Goal: Task Accomplishment & Management: Manage account settings

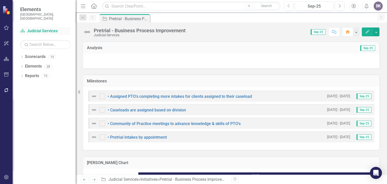
click at [35, 28] on link "Scorecard Judicial Services" at bounding box center [45, 31] width 50 height 6
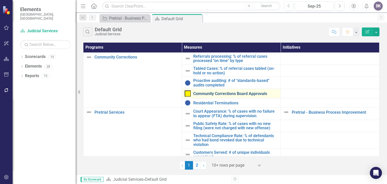
click at [208, 95] on link "Community Corrections Board Approvals" at bounding box center [235, 93] width 85 height 5
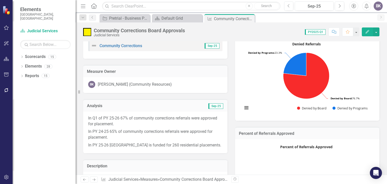
scroll to position [25, 0]
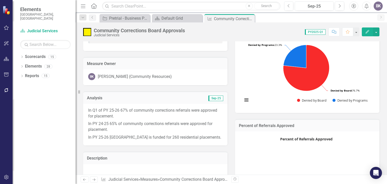
click at [164, 130] on p "In PY 24-25 65% of community corrections referrals were approved for placement." at bounding box center [155, 127] width 134 height 14
click at [216, 137] on p "In PY 25-26 Arapahoe County is funded for 260 residential placements." at bounding box center [155, 137] width 134 height 7
click at [217, 137] on p "In PY 25-26 Arapahoe County is funded for 260 residential placements." at bounding box center [155, 137] width 134 height 7
click at [168, 102] on div "Analysis Sep-25" at bounding box center [155, 97] width 144 height 12
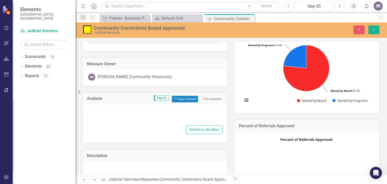
type textarea "<p>In Q1 of PY 25-26 67% of community corrections referrals were approved for p…"
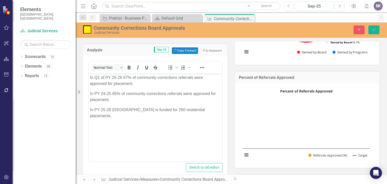
scroll to position [76, 0]
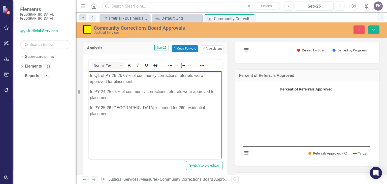
click at [217, 108] on p "In PY 25-26 Arapahoe County is funded for 260 residential placements." at bounding box center [155, 111] width 131 height 12
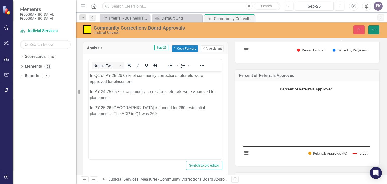
click at [373, 29] on icon "Save" at bounding box center [374, 30] width 5 height 4
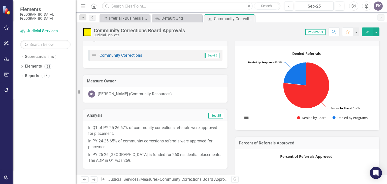
scroll to position [0, 0]
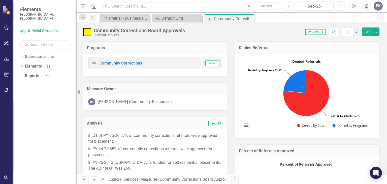
click at [290, 6] on icon "Previous" at bounding box center [288, 6] width 3 height 5
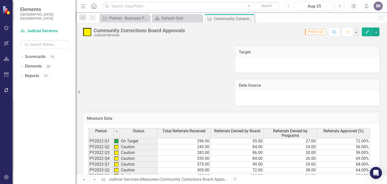
scroll to position [252, 0]
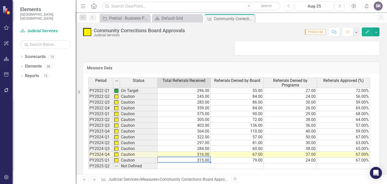
click at [170, 161] on td "315.00" at bounding box center [183, 160] width 53 height 6
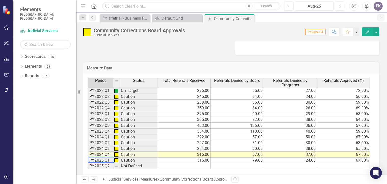
click at [94, 161] on td "PY2025 Q1" at bounding box center [100, 160] width 25 height 6
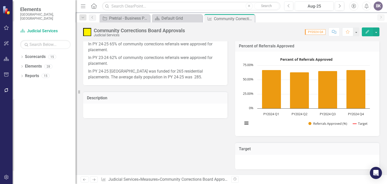
scroll to position [76, 0]
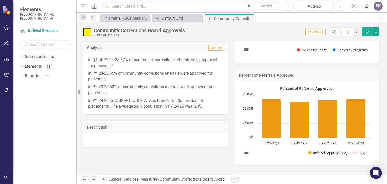
click at [340, 5] on icon "Next" at bounding box center [339, 6] width 3 height 5
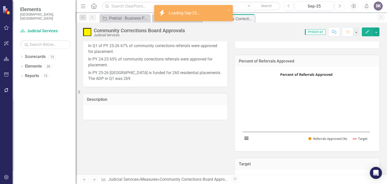
scroll to position [101, 0]
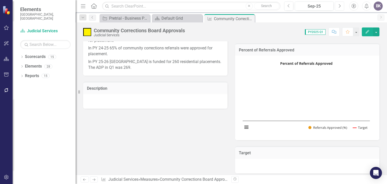
click at [275, 99] on rect "Interactive chart" at bounding box center [306, 97] width 132 height 76
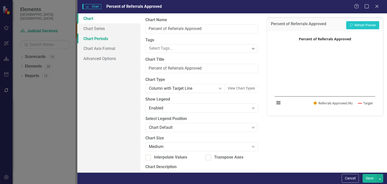
click at [84, 37] on link "Chart Periods" at bounding box center [108, 39] width 63 height 10
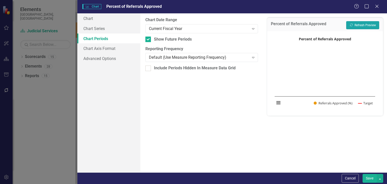
click at [370, 26] on button "Recalculate Refresh Preview" at bounding box center [362, 25] width 33 height 8
click at [371, 177] on button "Save" at bounding box center [370, 178] width 14 height 9
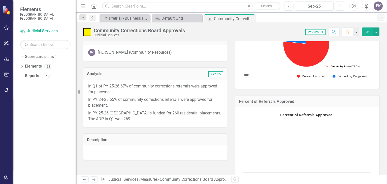
scroll to position [50, 0]
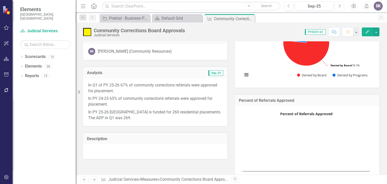
click at [271, 138] on rect "Interactive chart" at bounding box center [306, 148] width 132 height 76
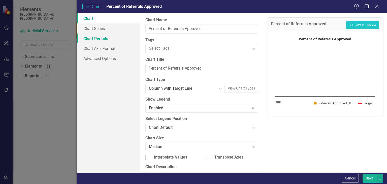
click at [106, 38] on link "Chart Periods" at bounding box center [108, 39] width 63 height 10
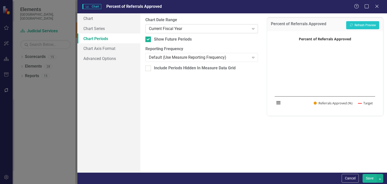
click at [252, 30] on icon "Expand" at bounding box center [253, 29] width 5 height 4
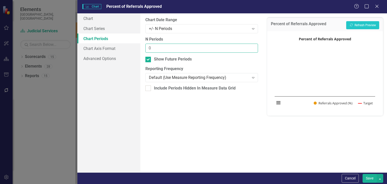
click at [244, 51] on input "0" at bounding box center [201, 48] width 113 height 9
click at [252, 47] on input "1" at bounding box center [201, 48] width 113 height 9
click at [252, 47] on input "2" at bounding box center [201, 48] width 113 height 9
click at [354, 24] on button "Recalculate Refresh Preview" at bounding box center [362, 25] width 33 height 8
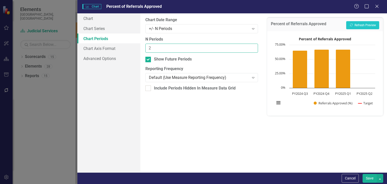
click at [242, 50] on input "2" at bounding box center [201, 48] width 113 height 9
click at [253, 50] on input "1" at bounding box center [201, 48] width 113 height 9
click at [359, 25] on button "Recalculate Refresh Preview" at bounding box center [362, 25] width 33 height 8
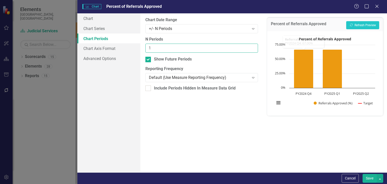
click at [243, 49] on input "1" at bounding box center [201, 48] width 113 height 9
type input "0"
click at [253, 50] on input "0" at bounding box center [201, 48] width 113 height 9
click at [363, 23] on button "Recalculate Refresh Preview" at bounding box center [362, 25] width 33 height 8
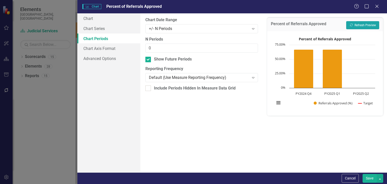
click at [362, 24] on button "Recalculate Refresh Preview" at bounding box center [362, 25] width 33 height 8
click at [253, 27] on icon "Expand" at bounding box center [253, 29] width 5 height 4
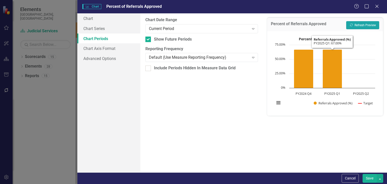
click at [363, 25] on button "Recalculate Refresh Preview" at bounding box center [362, 25] width 33 height 8
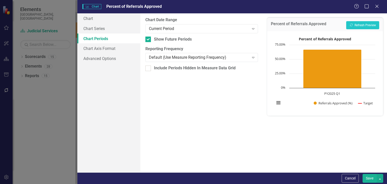
click at [372, 178] on button "Save" at bounding box center [370, 178] width 14 height 9
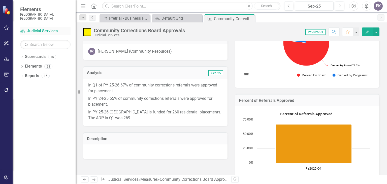
click at [34, 28] on link "Scorecard Judicial Services" at bounding box center [45, 31] width 50 height 6
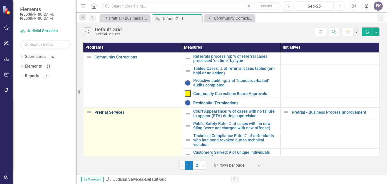
click at [111, 112] on link "Pretrial Services" at bounding box center [136, 112] width 85 height 5
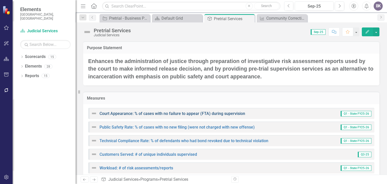
click at [176, 113] on link "Court Appearance: % of cases with no failure to appear (FTA) during supervision" at bounding box center [173, 113] width 146 height 5
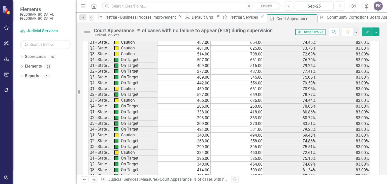
scroll to position [227, 0]
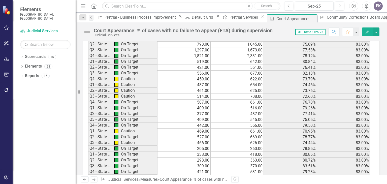
click at [24, 95] on div "Dropdown Scorecards 15 Dropdown Arapahoe County Provide Essential and Mandated …" at bounding box center [44, 118] width 63 height 131
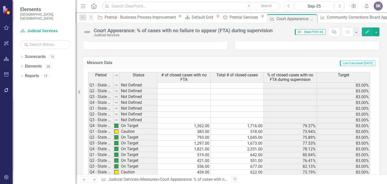
scroll to position [176, 0]
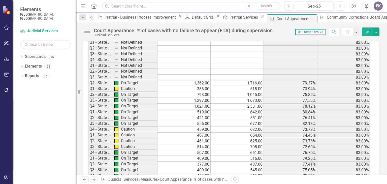
drag, startPoint x: 329, startPoint y: 2, endPoint x: 44, endPoint y: 118, distance: 307.6
click at [44, 118] on div "Dropdown Scorecards 15 Dropdown Arapahoe County Provide Essential and Mandated …" at bounding box center [44, 118] width 63 height 131
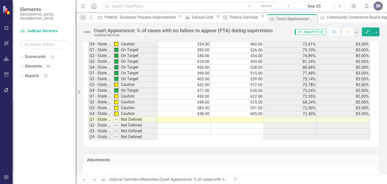
scroll to position [378, 0]
click at [251, 117] on td at bounding box center [237, 119] width 53 height 6
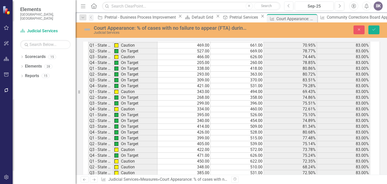
scroll to position [328, 0]
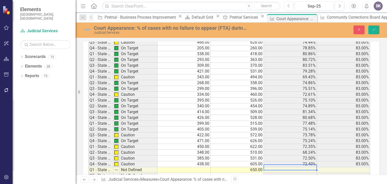
type textarea "650"
click at [198, 168] on td at bounding box center [183, 170] width 53 height 6
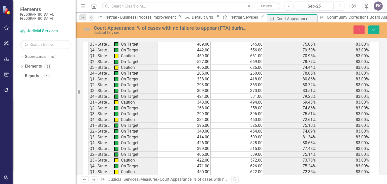
scroll to position [353, 0]
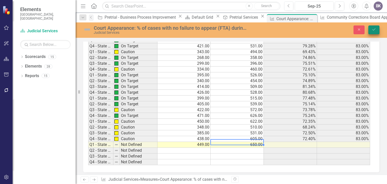
type textarea "650"
click at [372, 31] on button "Save" at bounding box center [373, 29] width 11 height 9
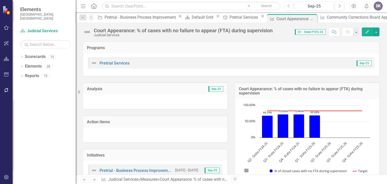
click at [336, 120] on rect "Interactive chart" at bounding box center [306, 141] width 132 height 76
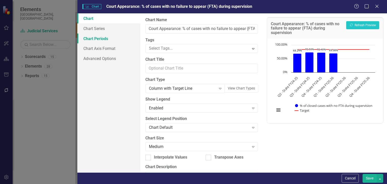
click at [94, 38] on link "Chart Periods" at bounding box center [108, 39] width 63 height 10
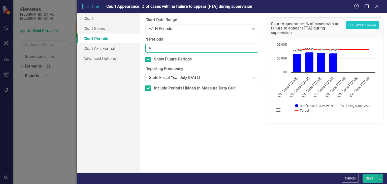
click at [252, 47] on input "4" at bounding box center [201, 48] width 113 height 9
click at [253, 49] on input "3" at bounding box center [201, 48] width 113 height 9
click at [253, 49] on input "2" at bounding box center [201, 48] width 113 height 9
click at [253, 49] on input "1" at bounding box center [201, 48] width 113 height 9
click at [355, 26] on button "Recalculate Refresh Preview" at bounding box center [362, 25] width 33 height 8
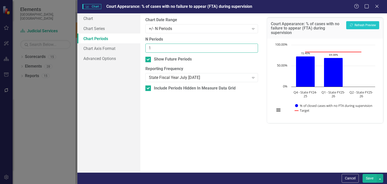
click at [253, 51] on input "1" at bounding box center [201, 48] width 113 height 9
click at [253, 46] on input "2" at bounding box center [201, 48] width 113 height 9
click at [253, 50] on input "1" at bounding box center [201, 48] width 113 height 9
type input "0"
click at [253, 50] on input "0" at bounding box center [201, 48] width 113 height 9
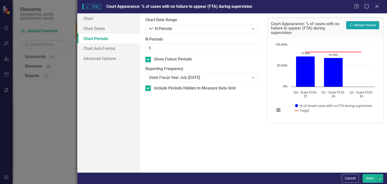
click at [363, 25] on button "Recalculate Refresh Preview" at bounding box center [362, 25] width 33 height 8
click at [373, 179] on button "Save" at bounding box center [370, 178] width 14 height 9
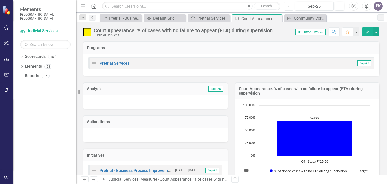
click at [288, 7] on icon "Previous" at bounding box center [288, 6] width 3 height 5
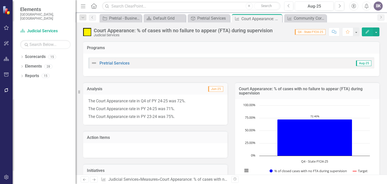
click at [213, 120] on div "The Court Appearance rate in Q4 of PY 24-25 was 72%. The Court Appearance rate …" at bounding box center [155, 109] width 144 height 30
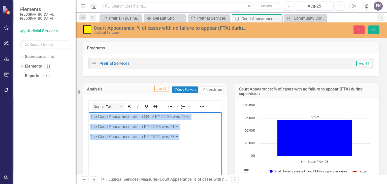
drag, startPoint x: 91, startPoint y: 115, endPoint x: 187, endPoint y: 144, distance: 100.6
click at [187, 144] on body "The Court Appearance rate in Q4 of PY 24-25 was 72%. The Court Appearance rate …" at bounding box center [155, 150] width 133 height 76
copy body "The Court Appearance rate in Q4 of PY 24-25 was 72%. The Court Appearance rate …"
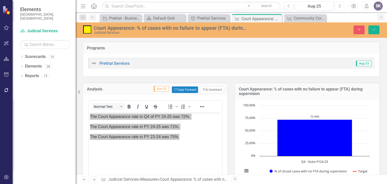
click at [340, 5] on icon "Next" at bounding box center [339, 6] width 3 height 5
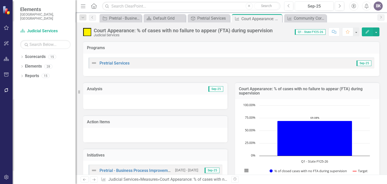
click at [126, 103] on div at bounding box center [155, 101] width 144 height 15
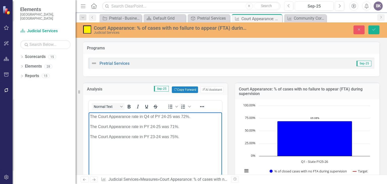
click at [148, 115] on p "The Court Appearance rate in Q4 of PY 24-25 was 72%." at bounding box center [155, 117] width 131 height 6
click at [156, 116] on p "The Court Appearance rate in Q4 of PY 24-25 was 72%." at bounding box center [155, 117] width 131 height 6
click at [149, 116] on p "The Court Appearance rate in Q4 of PY 24-25 was 72%." at bounding box center [155, 117] width 131 height 6
click at [185, 116] on p "The Court Appearance rate in Q1 of PY 24-25 was 72%." at bounding box center [155, 117] width 131 height 6
click at [182, 136] on p "The Court Appearance rate in PY 23-24 was 75%." at bounding box center [155, 137] width 131 height 6
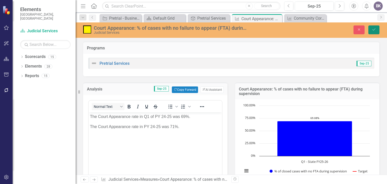
click at [373, 29] on icon "Save" at bounding box center [374, 30] width 5 height 4
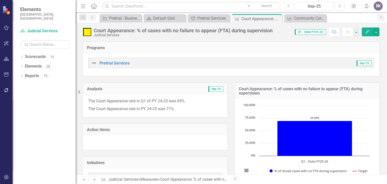
click at [95, 179] on icon "Next" at bounding box center [94, 179] width 4 height 3
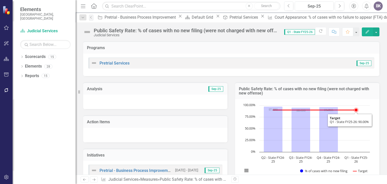
click at [353, 133] on rect "Interactive chart" at bounding box center [306, 141] width 132 height 76
click at [352, 132] on rect "Interactive chart" at bounding box center [306, 141] width 132 height 76
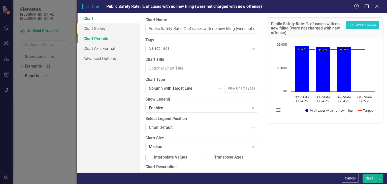
click at [94, 37] on link "Chart Periods" at bounding box center [108, 39] width 63 height 10
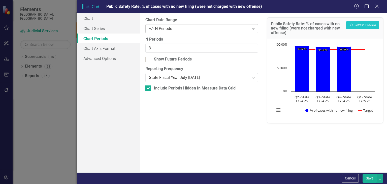
click at [251, 27] on icon "Expand" at bounding box center [253, 29] width 5 height 4
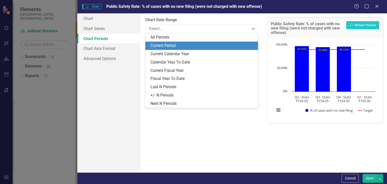
click at [185, 42] on div "Current Period" at bounding box center [201, 46] width 113 height 8
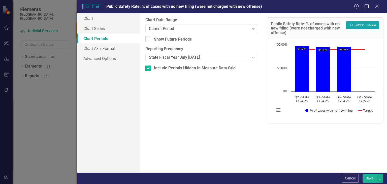
click at [362, 25] on button "Recalculate Refresh Preview" at bounding box center [362, 25] width 33 height 8
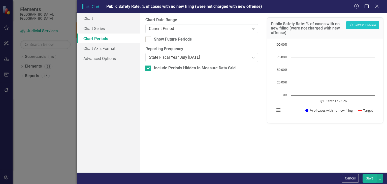
click at [370, 180] on button "Save" at bounding box center [370, 178] width 14 height 9
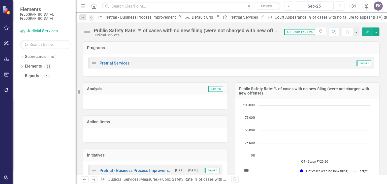
click at [289, 8] on icon "Previous" at bounding box center [288, 6] width 3 height 5
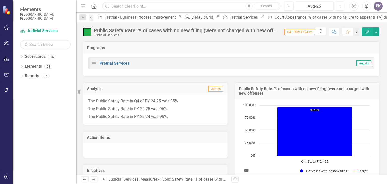
click at [190, 117] on p "The Public Safety Rate in PY 23-24 was 96%." at bounding box center [155, 116] width 134 height 7
click at [191, 118] on p "The Public Safety Rate in PY 23-24 was 96%." at bounding box center [155, 116] width 134 height 7
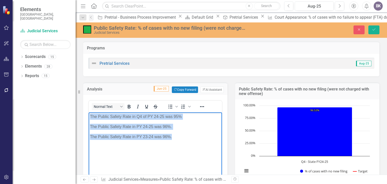
drag, startPoint x: 90, startPoint y: 116, endPoint x: 177, endPoint y: 142, distance: 90.4
click at [177, 142] on body "The Public Safety Rate in Q4 of PY 24-25 was 95% The Public Safety Rate in PY 2…" at bounding box center [155, 150] width 133 height 76
copy body "The Public Safety Rate in Q4 of PY 24-25 was 95% The Public Safety Rate in PY 2…"
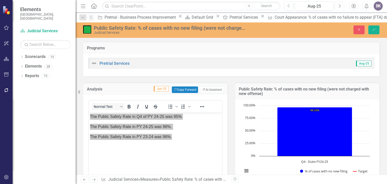
click at [341, 6] on icon "Next" at bounding box center [339, 6] width 3 height 5
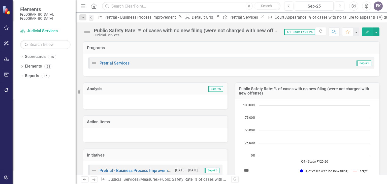
click at [138, 103] on div at bounding box center [155, 101] width 144 height 15
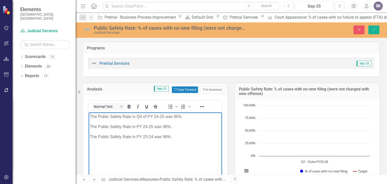
click at [141, 116] on p "The Public Safety Rate in Q4 of PY 24-25 was 95%" at bounding box center [155, 117] width 131 height 6
click at [164, 116] on p "The Public Safety Rate in Q1 of PY 24-25 was 95%" at bounding box center [155, 117] width 131 height 6
click at [177, 117] on p "The Public Safety Rate in Q1 of PY 25-26 was 95%" at bounding box center [155, 117] width 131 height 6
click at [179, 137] on p "The Public Safety Rate in PY 23-24 was 96%." at bounding box center [155, 137] width 131 height 6
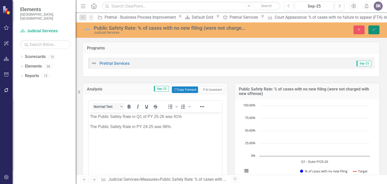
click at [376, 30] on icon "Save" at bounding box center [374, 30] width 5 height 4
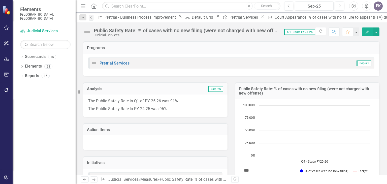
scroll to position [11, 0]
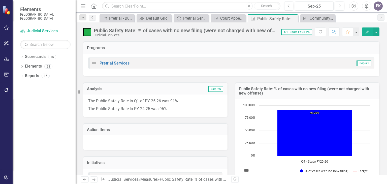
drag, startPoint x: 83, startPoint y: 179, endPoint x: 80, endPoint y: 180, distance: 3.3
click at [83, 179] on icon "Previous" at bounding box center [84, 179] width 4 height 3
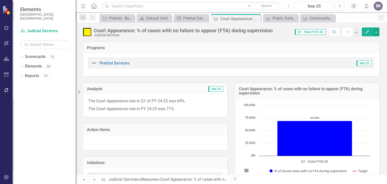
click at [287, 8] on button "Previous" at bounding box center [288, 6] width 9 height 9
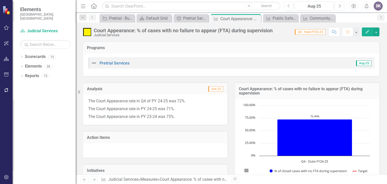
click at [340, 7] on icon "button" at bounding box center [340, 6] width 2 height 4
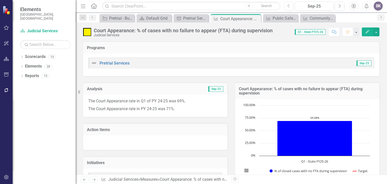
click at [94, 181] on icon "Next" at bounding box center [94, 179] width 4 height 3
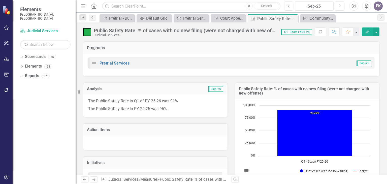
click at [94, 181] on link "Next" at bounding box center [94, 179] width 8 height 6
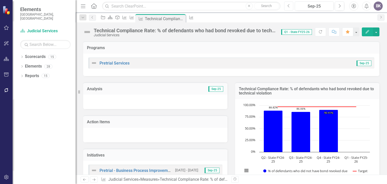
click at [286, 6] on button "Previous" at bounding box center [288, 6] width 9 height 9
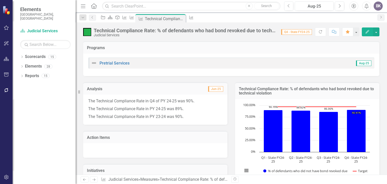
click at [201, 117] on p "The Technical Compliance Rate in PY 23-24 was 90%." at bounding box center [155, 116] width 134 height 7
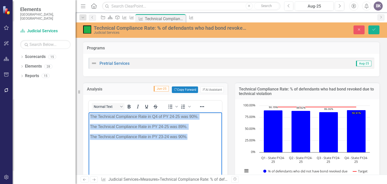
drag, startPoint x: 90, startPoint y: 113, endPoint x: 197, endPoint y: 144, distance: 111.7
click at [197, 144] on body "The Technical Compliance Rate in Q4 of PY 24-25 was 90%. The Technical Complian…" at bounding box center [155, 150] width 133 height 76
copy body "The Technical Compliance Rate in Q4 of PY 24-25 was 90%. The Technical Complian…"
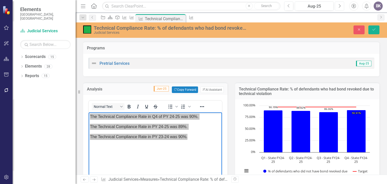
click at [339, 6] on icon "Next" at bounding box center [339, 6] width 3 height 5
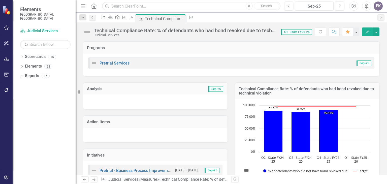
click at [109, 104] on div at bounding box center [155, 101] width 144 height 15
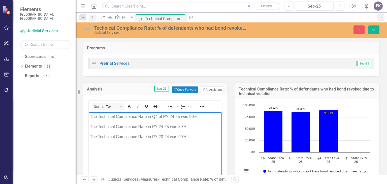
click at [157, 116] on p "The Technical Compliance Rate in Q4 of PY 24-25 was 90%." at bounding box center [155, 117] width 131 height 6
click at [173, 116] on p "The Technical Compliance Rate in Q1 of PY 24-25 was 90%." at bounding box center [155, 117] width 131 height 6
click at [180, 116] on p "The Technical Compliance Rate in Q1 of PY 25-25 was 90%." at bounding box center [155, 117] width 131 height 6
click at [193, 115] on p "The Technical Compliance Rate in Q1 of PY 25-26 was 90%." at bounding box center [155, 117] width 131 height 6
click at [187, 136] on p "The Technical Compliance Rate in PY 23-24 was 90%." at bounding box center [155, 137] width 131 height 6
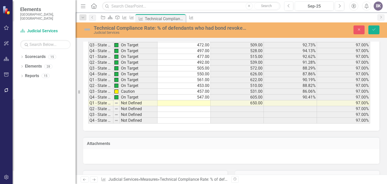
scroll to position [504, 0]
click at [199, 101] on td at bounding box center [183, 104] width 53 height 6
type textarea "563"
click at [373, 29] on icon "Save" at bounding box center [374, 30] width 5 height 4
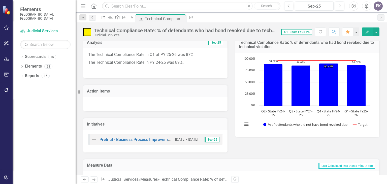
scroll to position [50, 0]
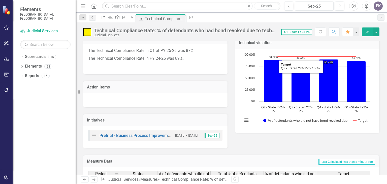
click at [300, 49] on div "Chart Combination chart with 2 data series. Technical Compliance Rate: % of def…" at bounding box center [307, 91] width 144 height 84
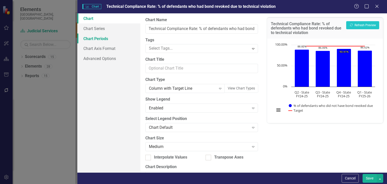
click at [93, 39] on link "Chart Periods" at bounding box center [108, 39] width 63 height 10
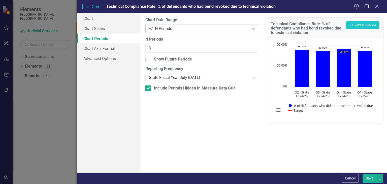
click at [254, 28] on icon "Expand" at bounding box center [253, 29] width 5 height 4
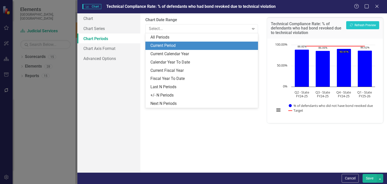
click at [189, 48] on div "Current Period" at bounding box center [202, 46] width 105 height 6
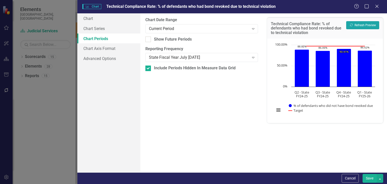
click at [363, 24] on button "Recalculate Refresh Preview" at bounding box center [362, 25] width 33 height 8
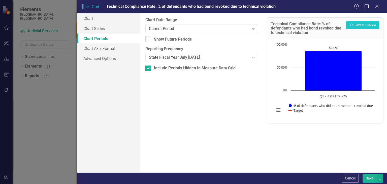
click at [375, 177] on button "Save" at bounding box center [370, 178] width 14 height 9
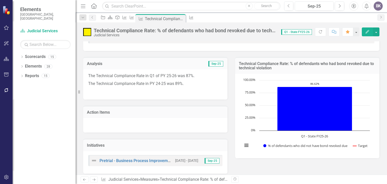
scroll to position [0, 0]
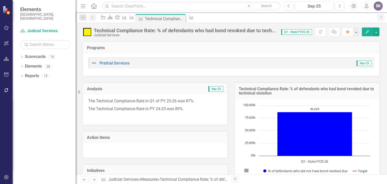
click at [94, 180] on icon at bounding box center [93, 179] width 3 height 3
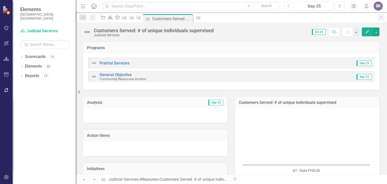
click at [288, 5] on icon "Previous" at bounding box center [288, 6] width 3 height 5
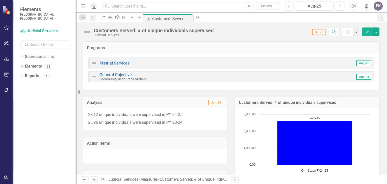
click at [212, 124] on p "2,596 unique individuals were supervised in PY 23-24." at bounding box center [155, 122] width 134 height 7
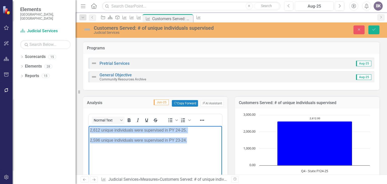
drag, startPoint x: 90, startPoint y: 130, endPoint x: 197, endPoint y: 138, distance: 107.6
click at [197, 138] on body "2,612 unique individuals were supervised in PY 24-25. 2,596 unique individuals …" at bounding box center [155, 164] width 133 height 76
copy body "2,612 unique individuals were supervised in PY 24-25. 2,596 unique individuals …"
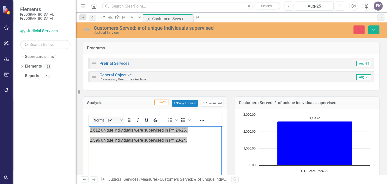
click at [341, 5] on button "Next" at bounding box center [339, 6] width 9 height 9
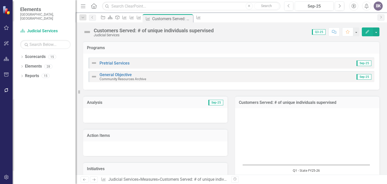
click at [112, 116] on div at bounding box center [155, 115] width 144 height 15
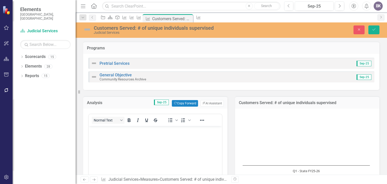
click at [110, 137] on body "Rich Text Area. Press ALT-0 for help." at bounding box center [155, 164] width 133 height 76
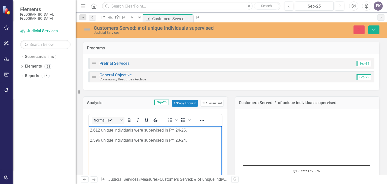
click at [90, 130] on p "2,612 unique individuals were supervised in PY 24-25." at bounding box center [155, 130] width 131 height 6
click at [118, 133] on p "Rich Text Area. Press ALT-0 for help." at bounding box center [155, 130] width 131 height 6
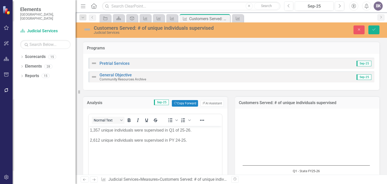
scroll to position [454, 0]
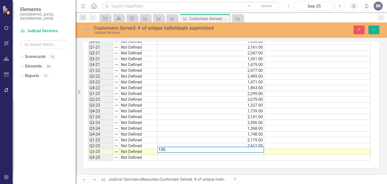
type textarea "1357"
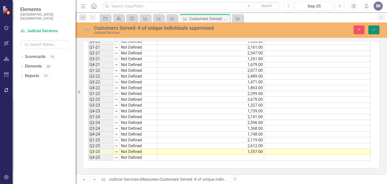
click at [374, 32] on button "Save" at bounding box center [373, 29] width 11 height 9
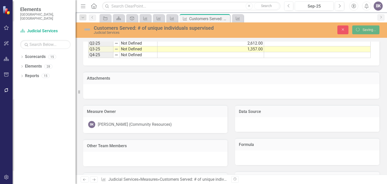
scroll to position [351, 0]
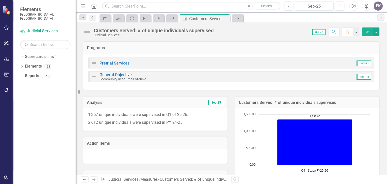
click at [94, 179] on icon "Next" at bounding box center [94, 179] width 4 height 3
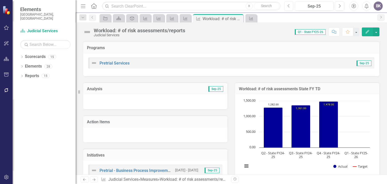
click at [290, 7] on button "Previous" at bounding box center [288, 6] width 9 height 9
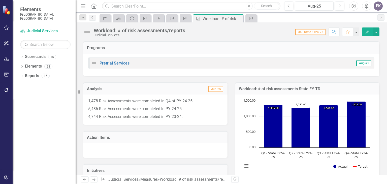
click at [207, 117] on p "4,744 Risk Assessments were completed in PY 23-24." at bounding box center [155, 116] width 134 height 7
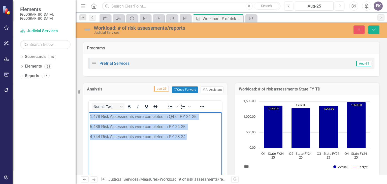
drag, startPoint x: 90, startPoint y: 115, endPoint x: 210, endPoint y: 142, distance: 122.6
click at [210, 142] on body "1,478 Risk Assessments were completed in Q4 of PY 24-25. 5,486 Risk Assessments…" at bounding box center [155, 150] width 133 height 76
copy body "1,478 Risk Assessments were completed in Q4 of PY 24-25. 5,486 Risk Assessments…"
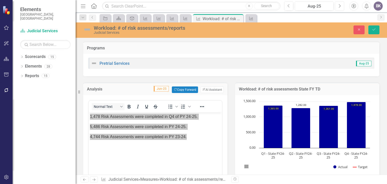
click at [340, 6] on icon "Next" at bounding box center [339, 6] width 3 height 5
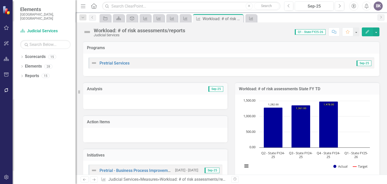
click at [106, 105] on div at bounding box center [155, 101] width 144 height 15
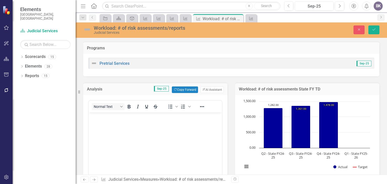
click at [104, 123] on body "Rich Text Area. Press ALT-0 for help." at bounding box center [155, 150] width 133 height 76
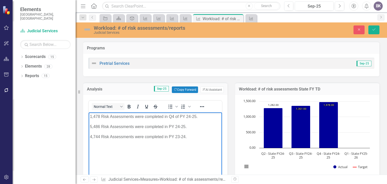
click at [100, 116] on p "1,478 Risk Assessments were completed in Q4 of PY 24-25." at bounding box center [155, 117] width 131 height 6
click at [174, 116] on p "1,629 Risk Assessments were completed in Q4 of PY 24-25." at bounding box center [155, 117] width 131 height 6
click at [189, 116] on p "1,629 Risk Assessments were completed in Q1 of PY 24-25." at bounding box center [155, 117] width 131 height 6
click at [196, 117] on p "1,629 Risk Assessments were completed in Q1 of PY 25-25." at bounding box center [155, 117] width 131 height 6
click at [190, 137] on p "4,744 Risk Assessments were completed in PY 23-24." at bounding box center [155, 137] width 131 height 6
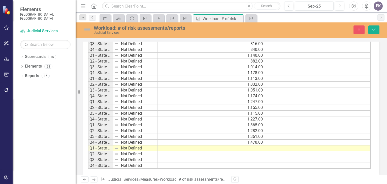
scroll to position [504, 0]
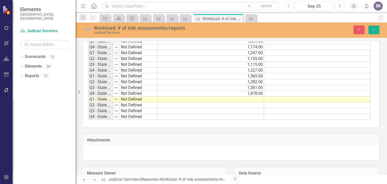
click at [250, 97] on td at bounding box center [210, 100] width 107 height 6
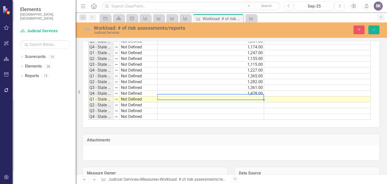
click at [250, 97] on td at bounding box center [210, 100] width 107 height 6
type textarea "1629"
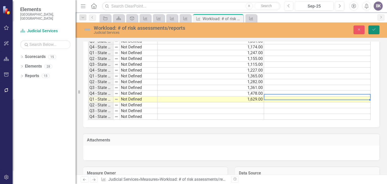
click at [372, 31] on icon "Save" at bounding box center [374, 30] width 5 height 4
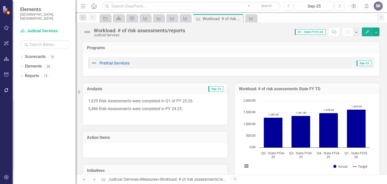
click at [306, 106] on rect "Interactive chart" at bounding box center [306, 136] width 132 height 76
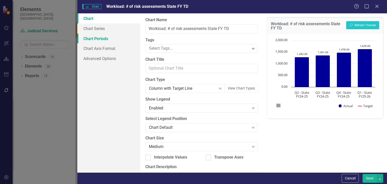
click at [92, 40] on link "Chart Periods" at bounding box center [108, 39] width 63 height 10
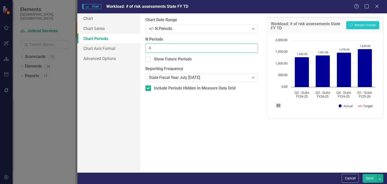
click at [253, 47] on input "4" at bounding box center [201, 48] width 113 height 9
click at [253, 51] on input "4" at bounding box center [201, 48] width 113 height 9
click at [253, 50] on input "3" at bounding box center [201, 48] width 113 height 9
click at [253, 50] on input "2" at bounding box center [201, 48] width 113 height 9
type input "1"
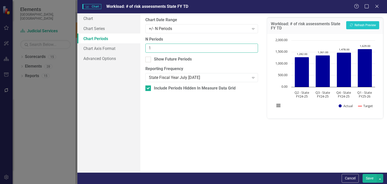
click at [253, 50] on input "1" at bounding box center [201, 48] width 113 height 9
click at [372, 177] on button "Save" at bounding box center [370, 178] width 14 height 9
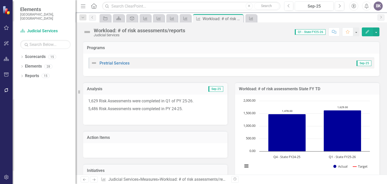
click at [190, 109] on p "5,486 Risk Assessments were completed in PY 24-25." at bounding box center [155, 109] width 134 height 8
click at [185, 109] on p "5,486 Risk Assessments were completed in PY 24-25." at bounding box center [155, 109] width 134 height 8
click at [188, 112] on p "5,486 Risk Assessments were completed in PY 24-25." at bounding box center [155, 109] width 134 height 8
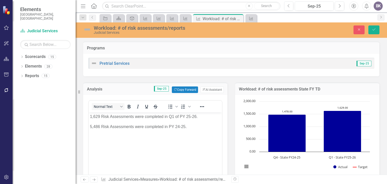
scroll to position [0, 0]
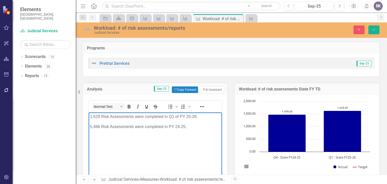
click at [188, 125] on p "5,486 Risk Assessments were completed in PY 24-25." at bounding box center [155, 127] width 131 height 6
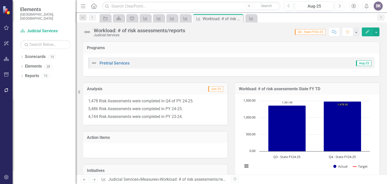
click at [340, 8] on icon "Next" at bounding box center [339, 6] width 3 height 5
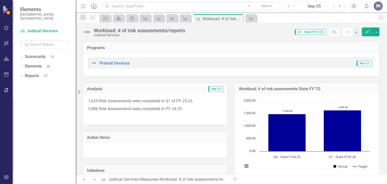
click at [197, 105] on p "5,486 Risk Assessments were completed in PY 24-25." at bounding box center [155, 109] width 134 height 8
click at [197, 100] on p "1,629 Risk Assessments were completed in Q1 of PY 25-26." at bounding box center [155, 101] width 134 height 7
click at [198, 107] on p "5,486 Risk Assessments were completed in PY 24-25." at bounding box center [155, 109] width 134 height 8
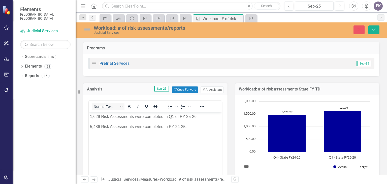
click at [200, 116] on p "1,629 Risk Assessments were completed in Q1 of PY 25-26." at bounding box center [155, 117] width 131 height 6
